Goal: Transaction & Acquisition: Purchase product/service

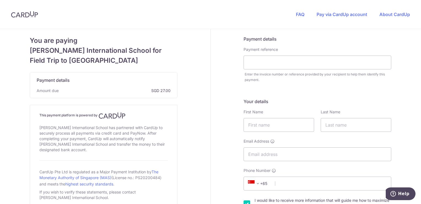
scroll to position [92, 0]
